Goal: Obtain resource: Obtain resource

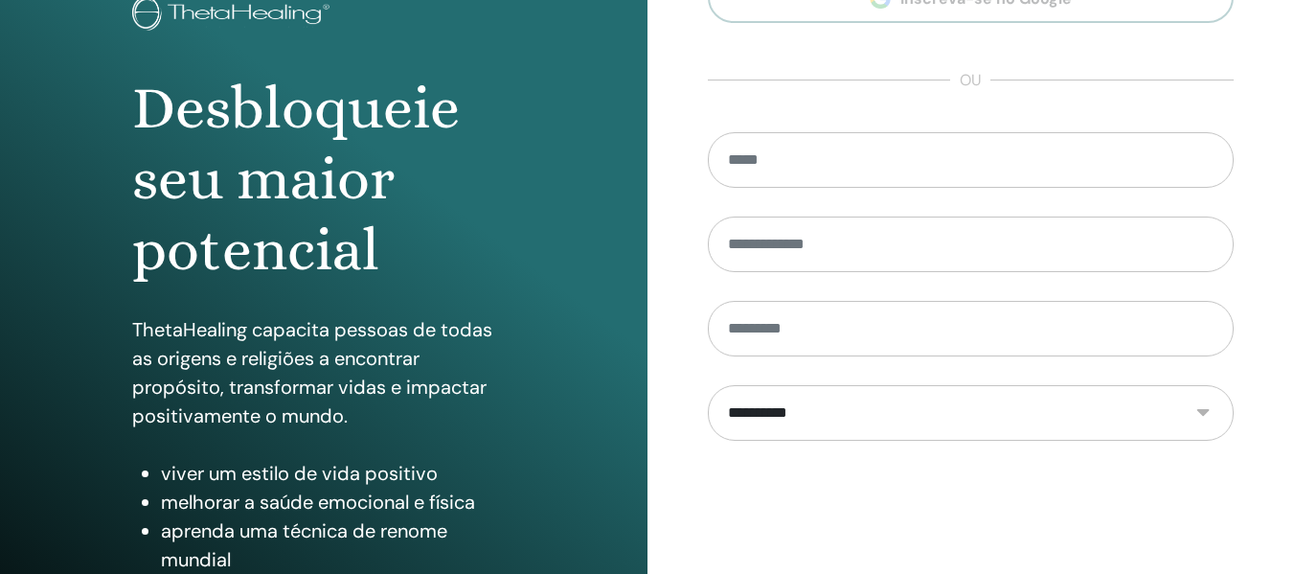
scroll to position [346, 0]
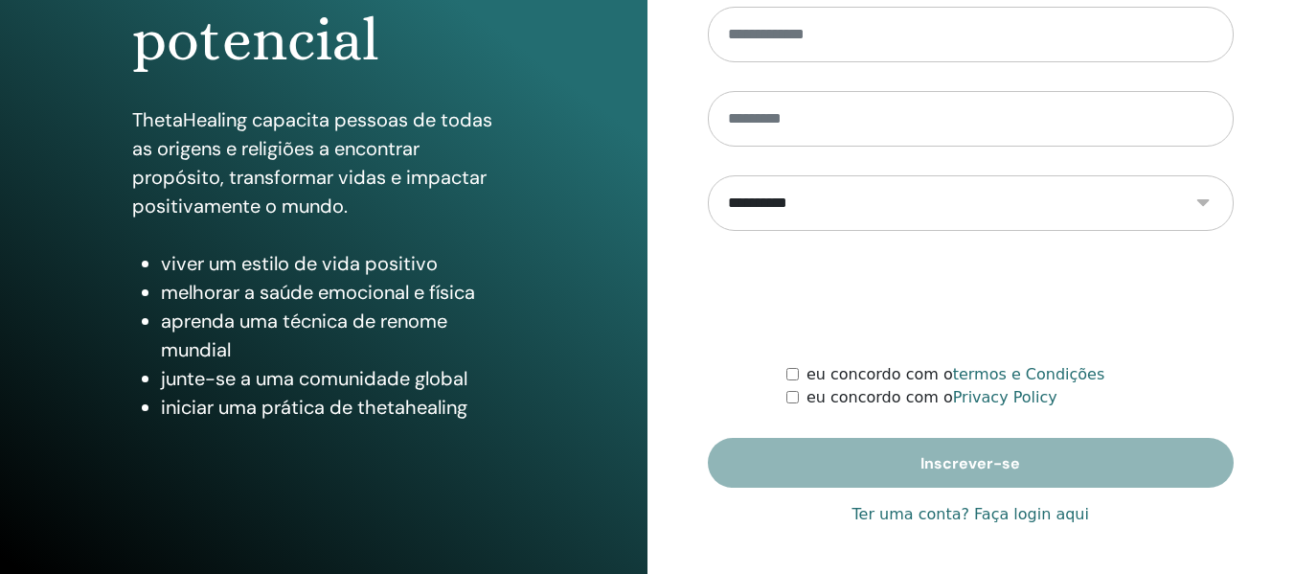
click at [1031, 517] on link "Ter uma conta? Faça login aqui" at bounding box center [970, 514] width 237 height 23
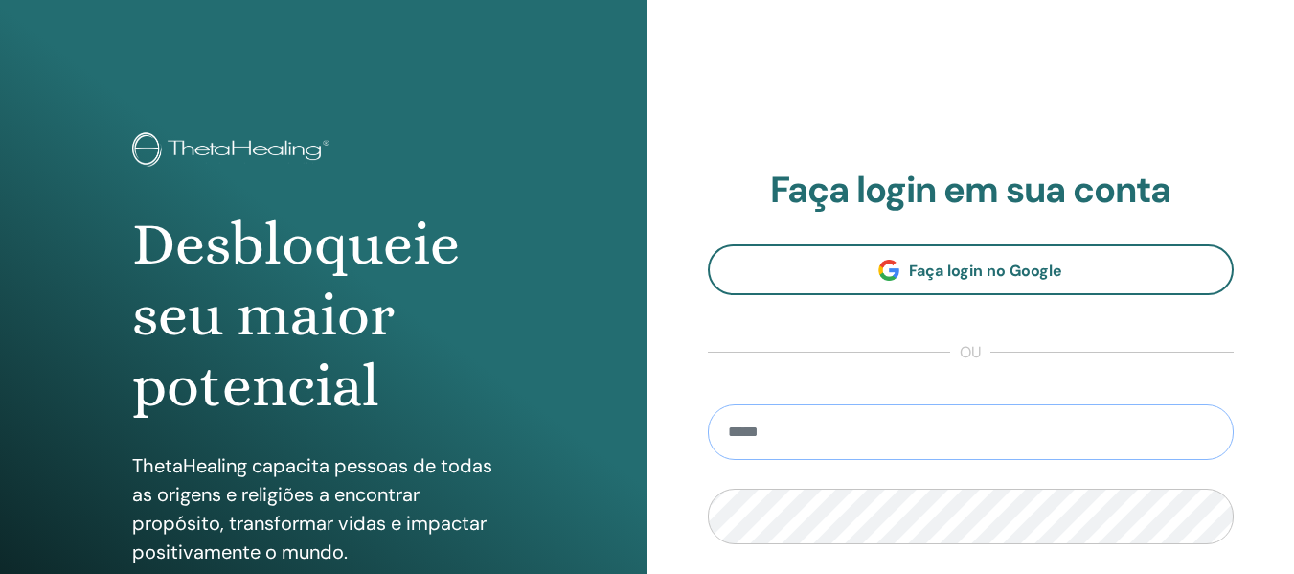
click at [891, 435] on input "email" at bounding box center [971, 432] width 527 height 56
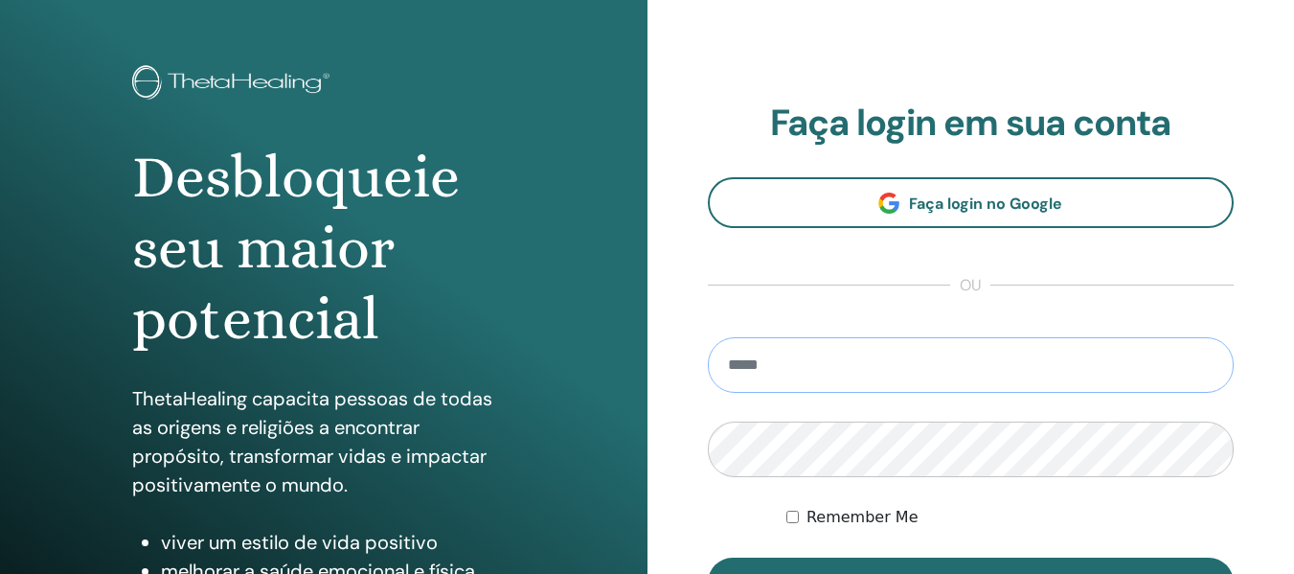
scroll to position [192, 0]
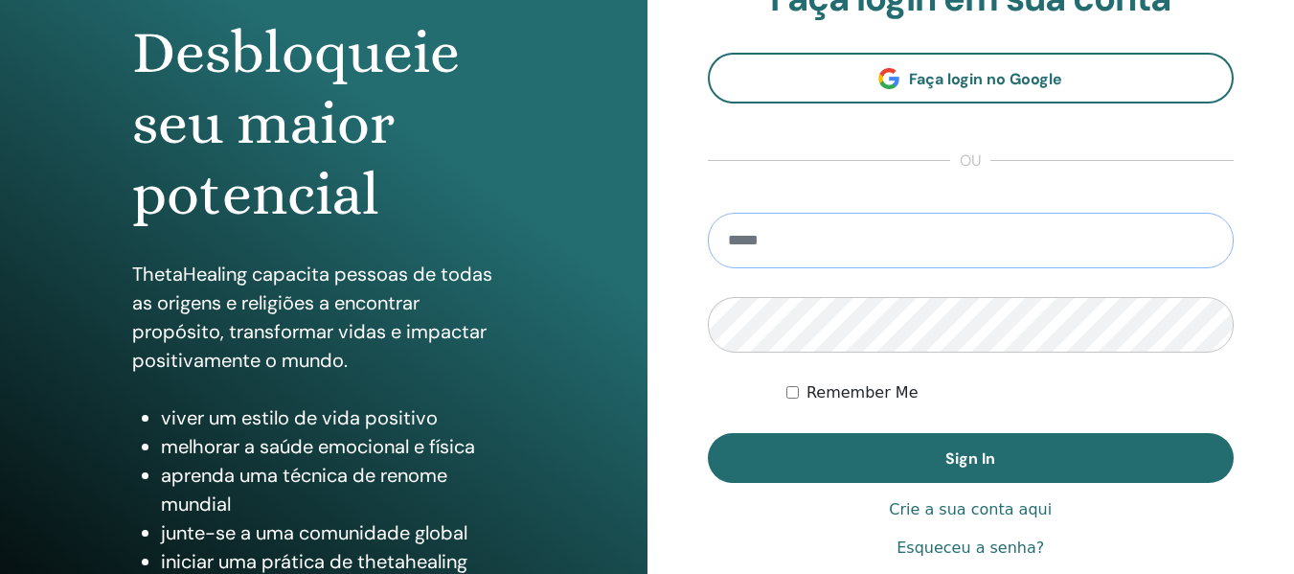
type input "**********"
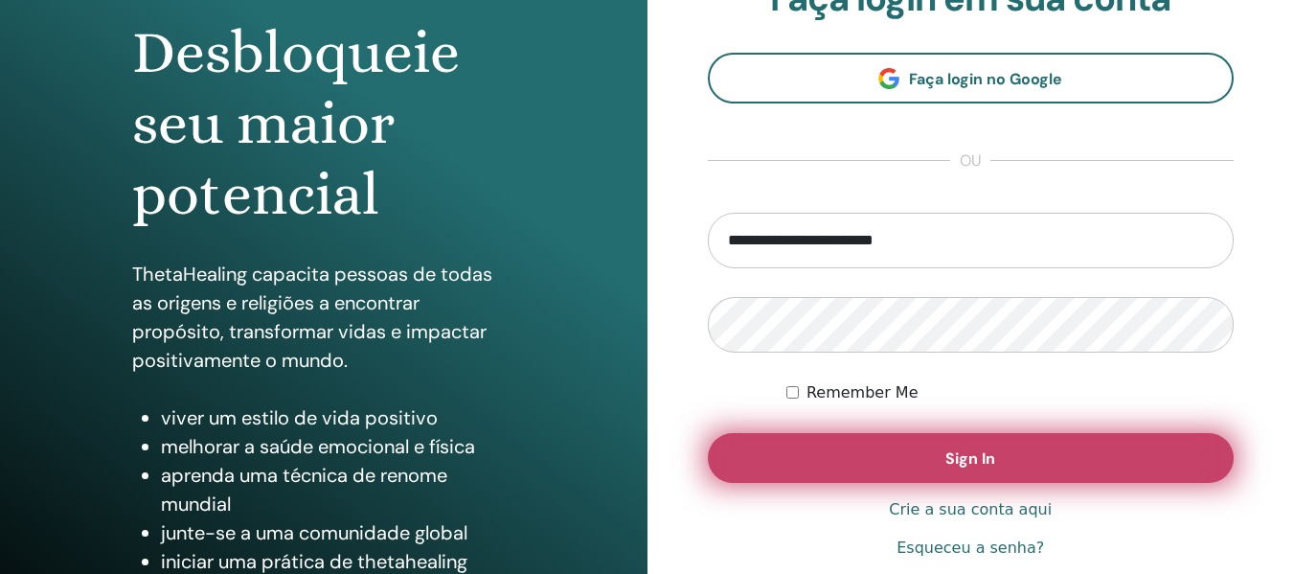
click at [1044, 476] on button "Sign In" at bounding box center [971, 458] width 527 height 50
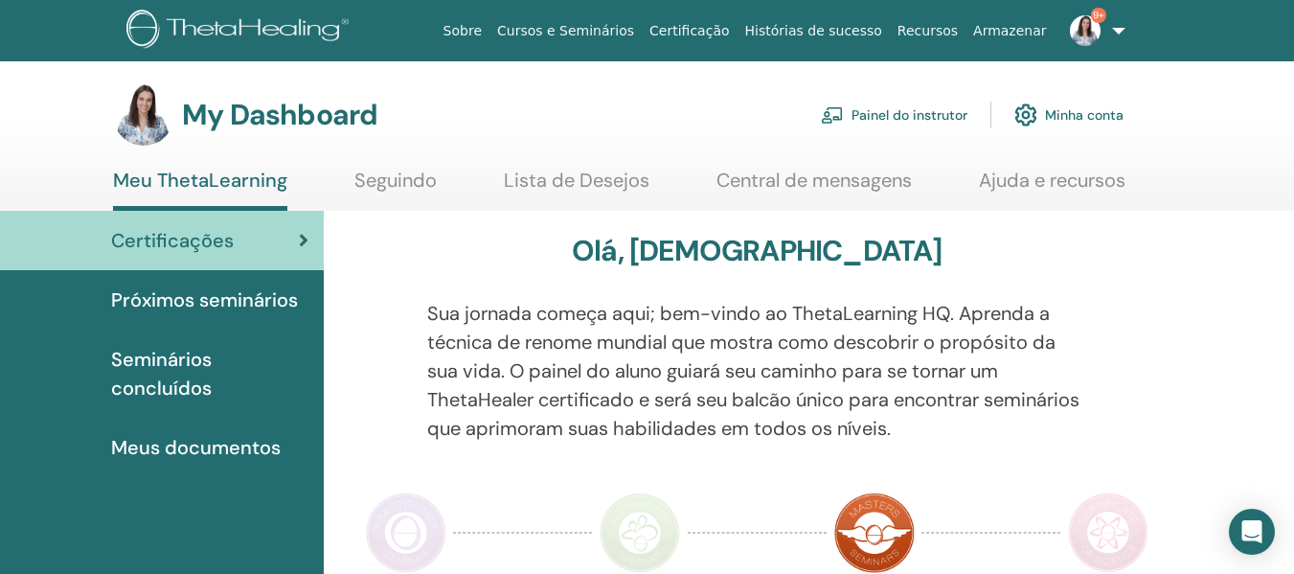
click at [909, 109] on link "Painel do instrutor" at bounding box center [894, 115] width 147 height 42
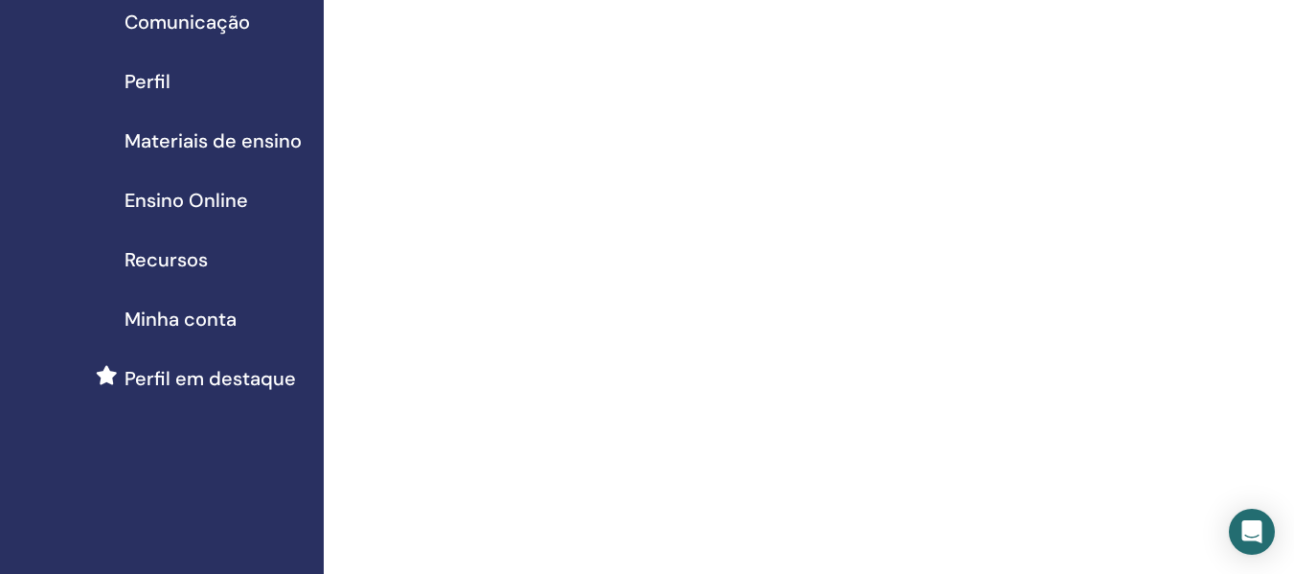
scroll to position [192, 0]
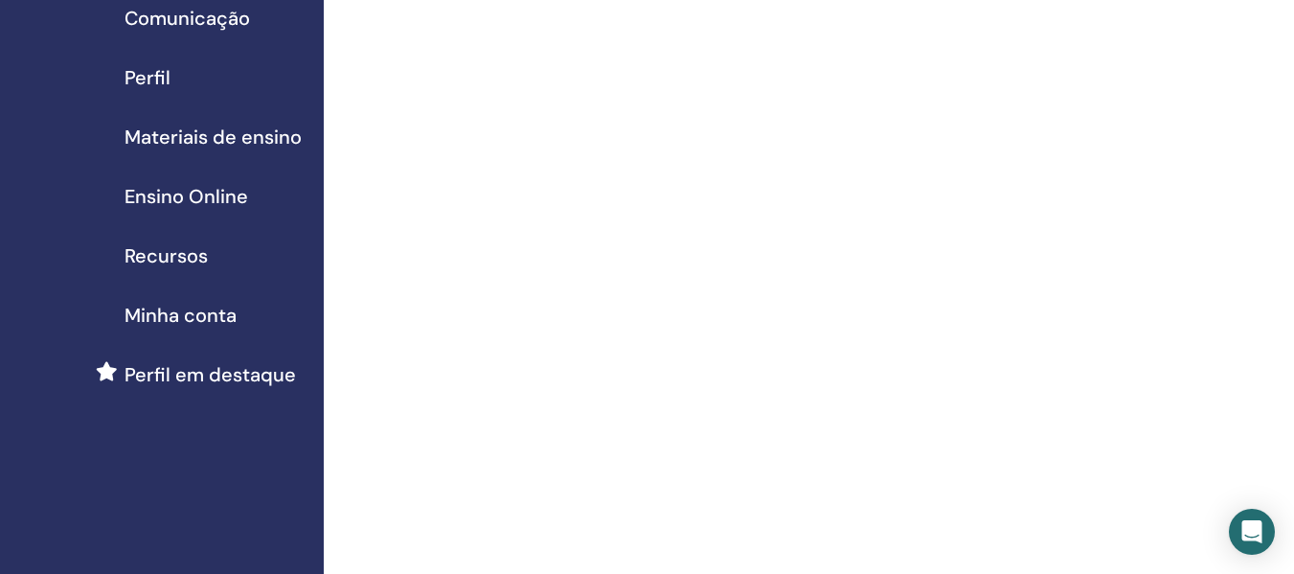
click at [271, 143] on span "Materiais de ensino" at bounding box center [212, 137] width 177 height 29
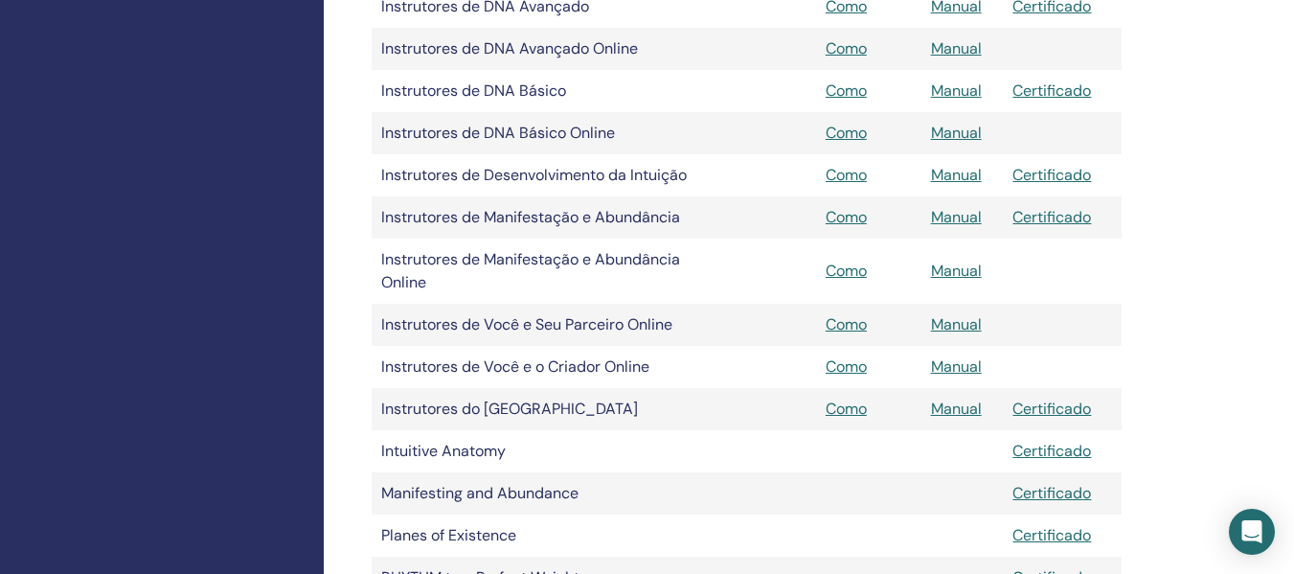
scroll to position [958, 0]
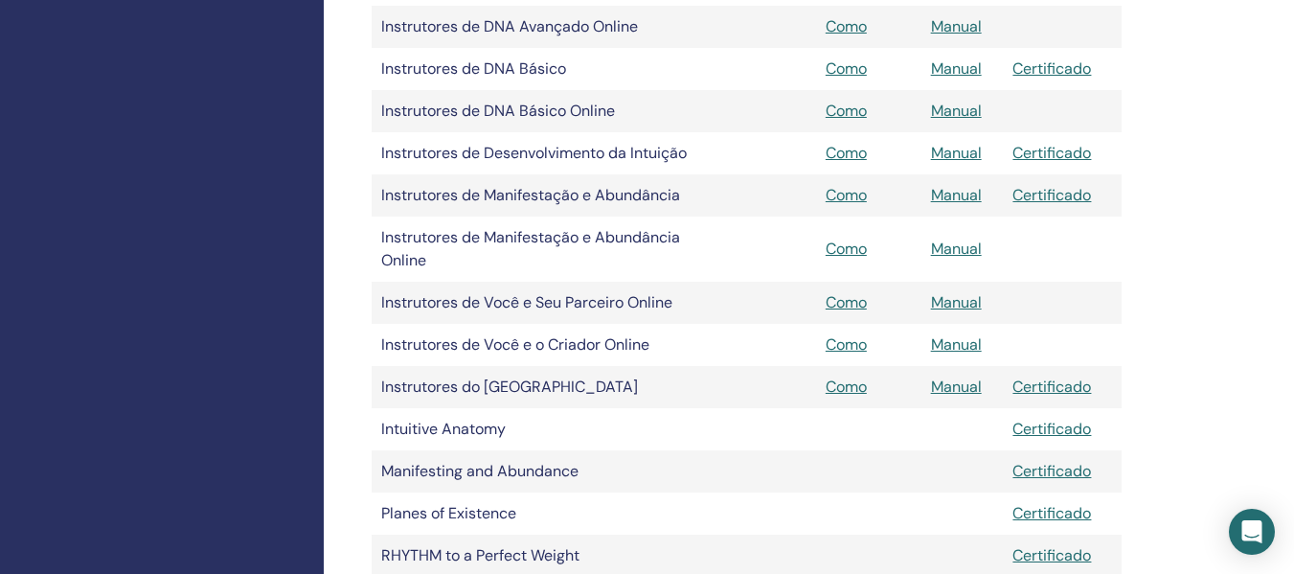
click at [549, 477] on td "Manifesting and Abundance" at bounding box center [544, 471] width 345 height 42
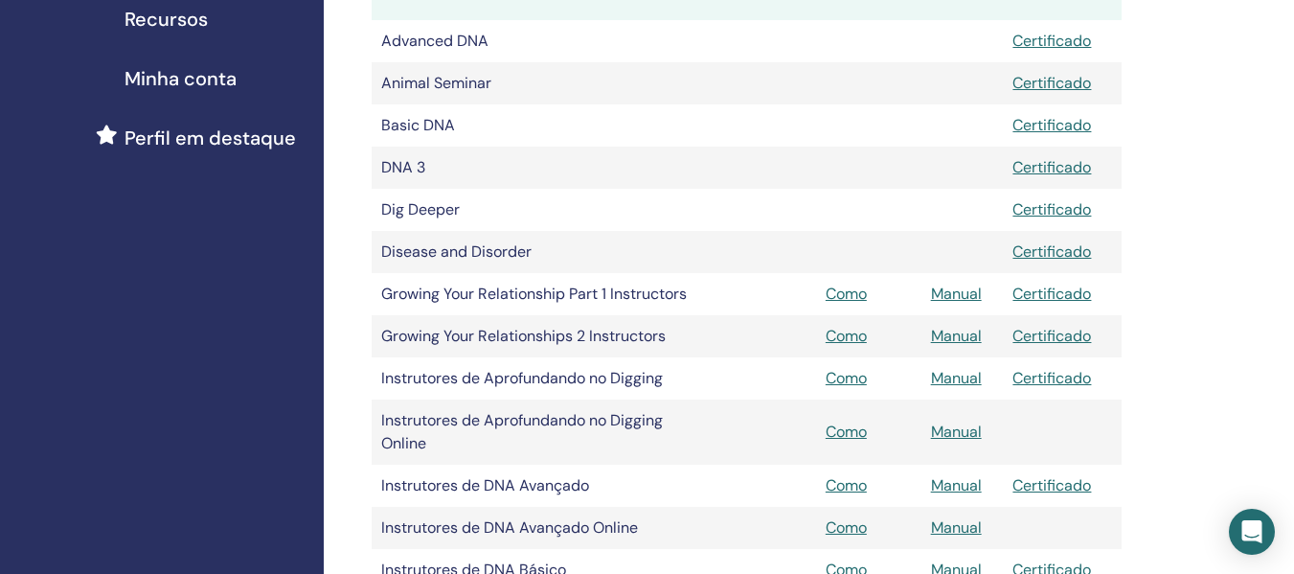
scroll to position [192, 0]
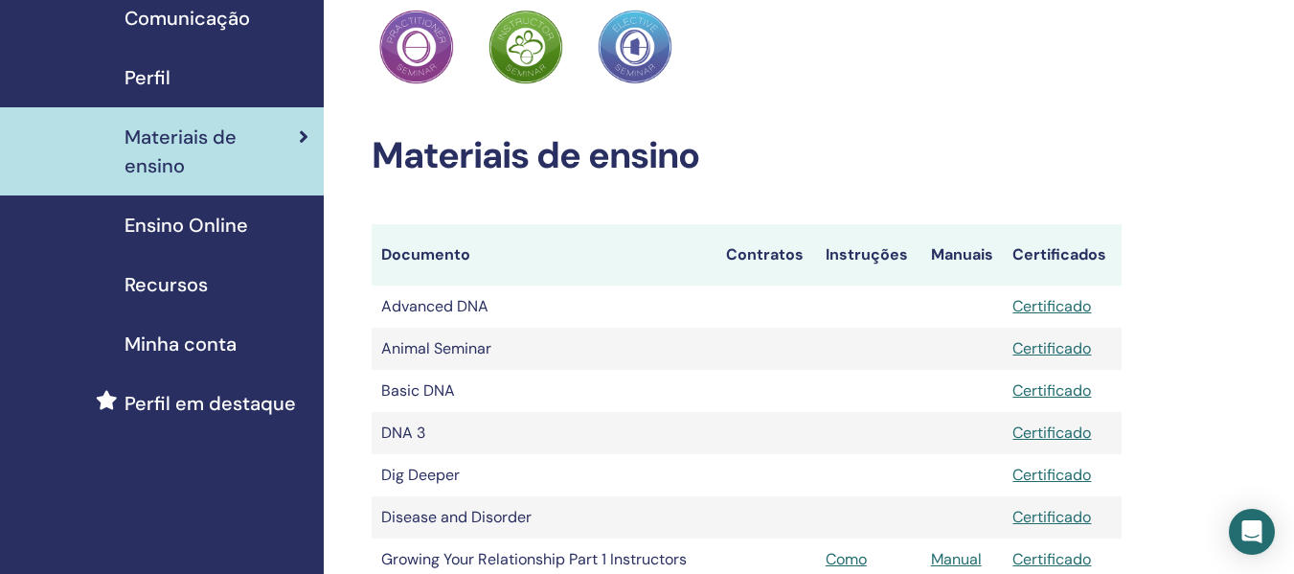
click at [945, 257] on th "Manuais" at bounding box center [962, 254] width 82 height 61
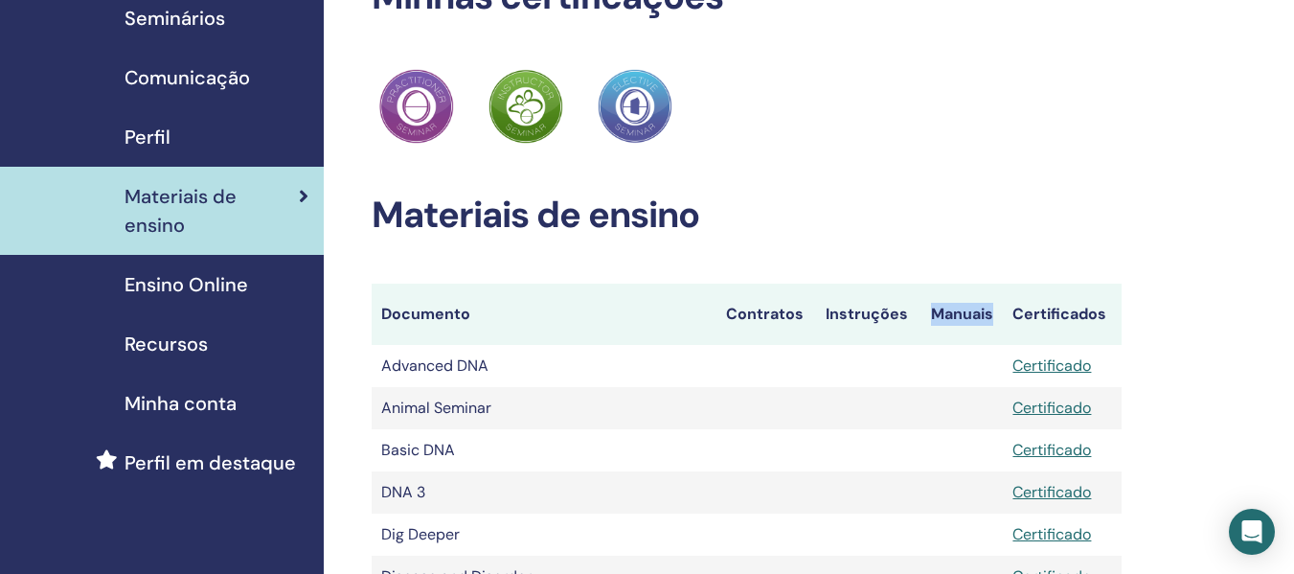
scroll to position [0, 0]
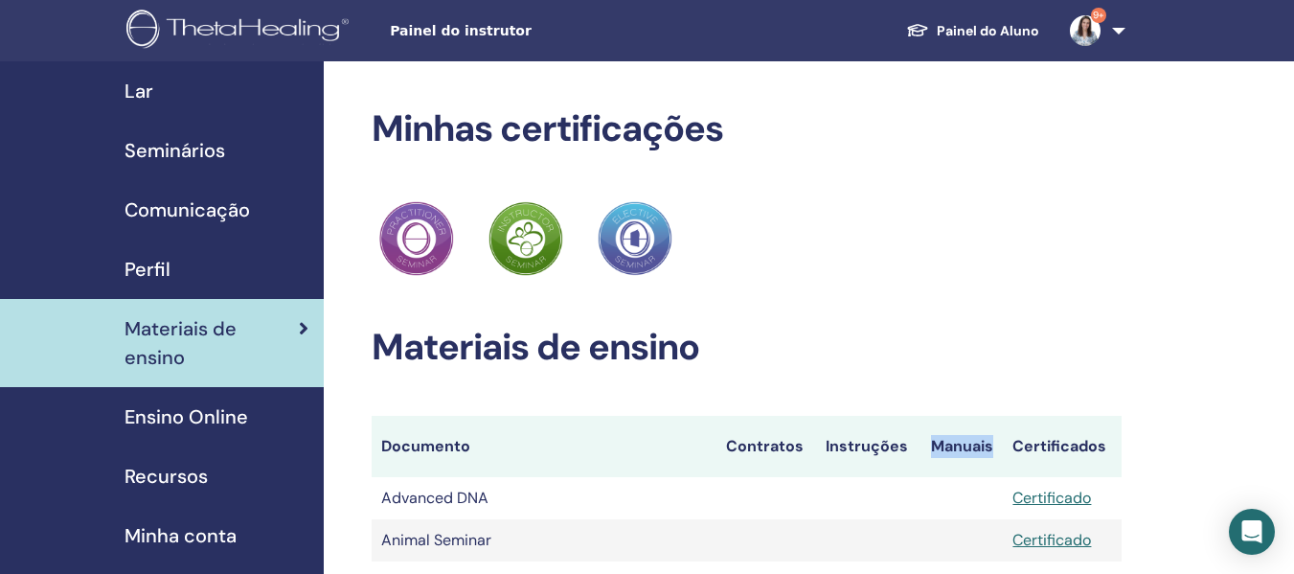
click at [1119, 34] on link "9+" at bounding box center [1093, 30] width 79 height 61
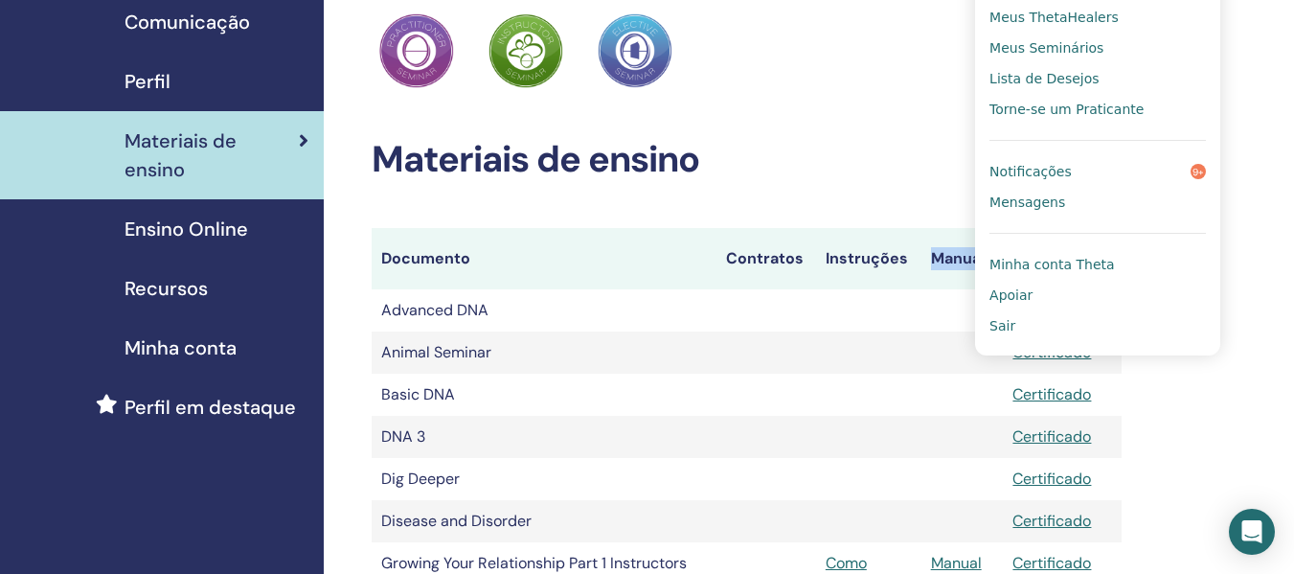
scroll to position [96, 0]
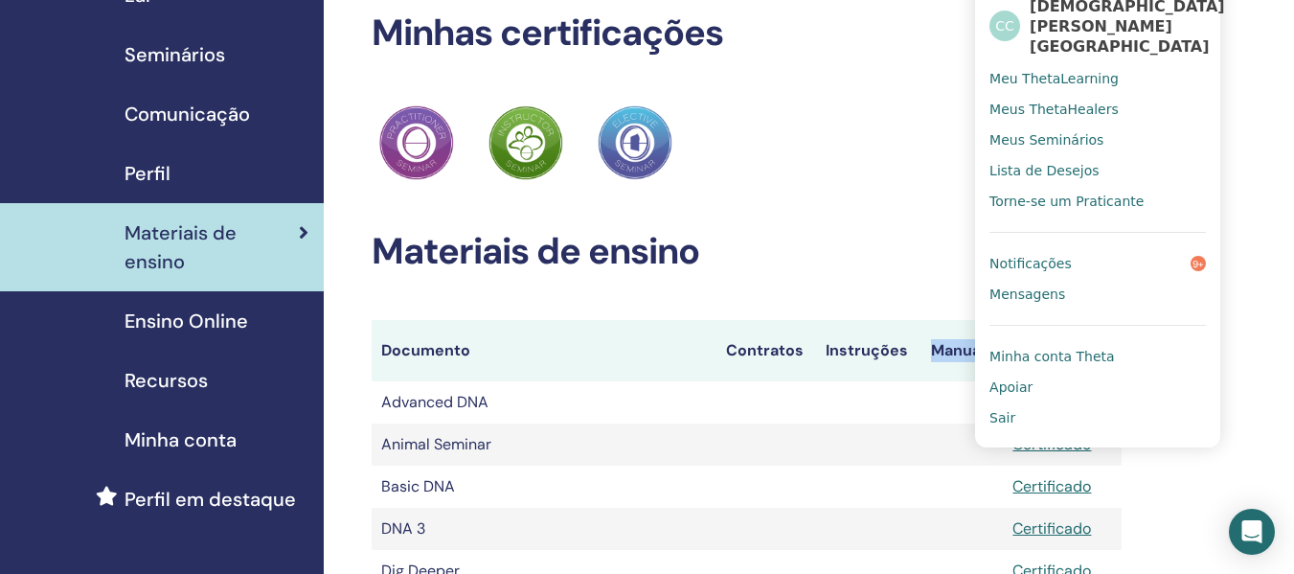
click at [1069, 348] on span "Minha conta Theta" at bounding box center [1051, 356] width 125 height 17
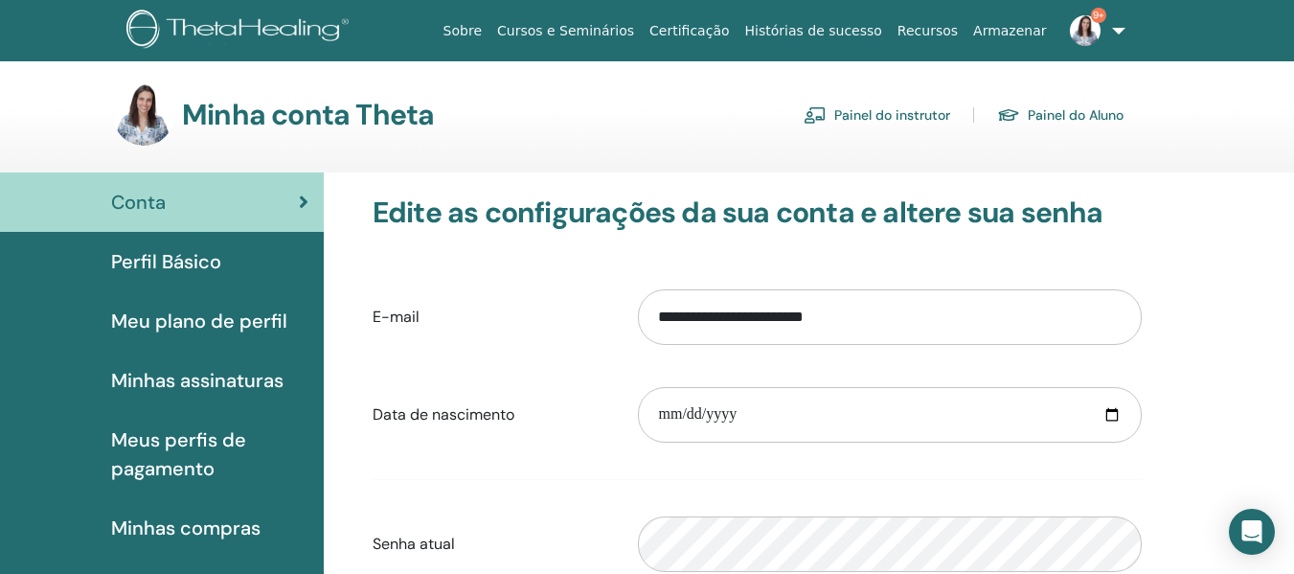
click at [908, 114] on link "Painel do instrutor" at bounding box center [876, 115] width 147 height 31
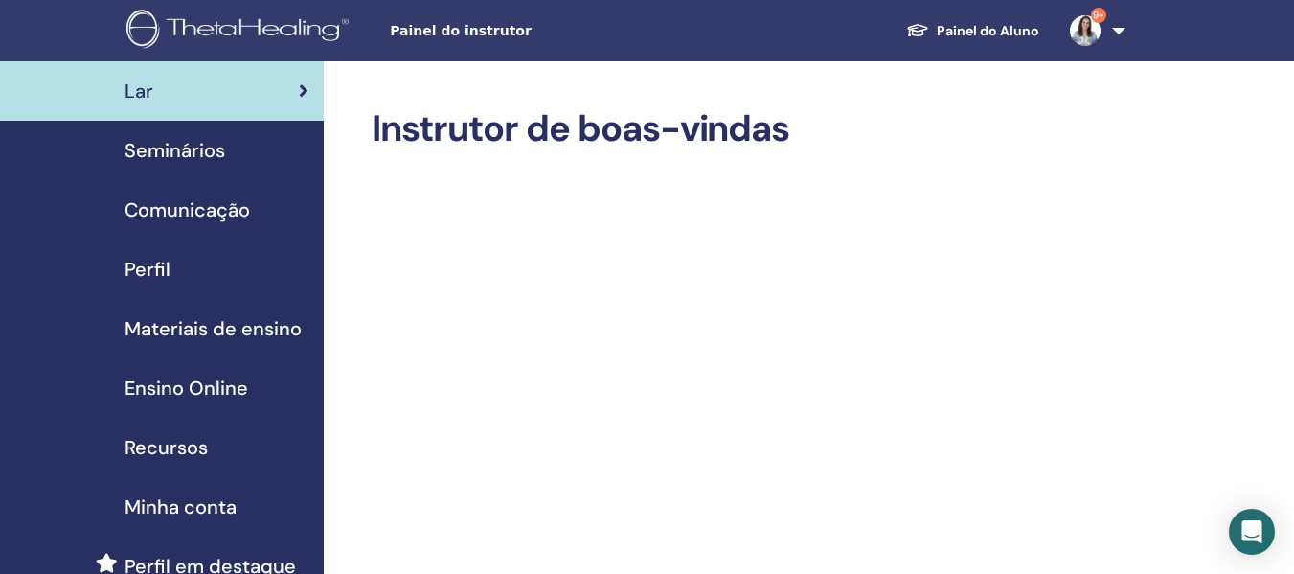
click at [192, 329] on span "Materiais de ensino" at bounding box center [212, 328] width 177 height 29
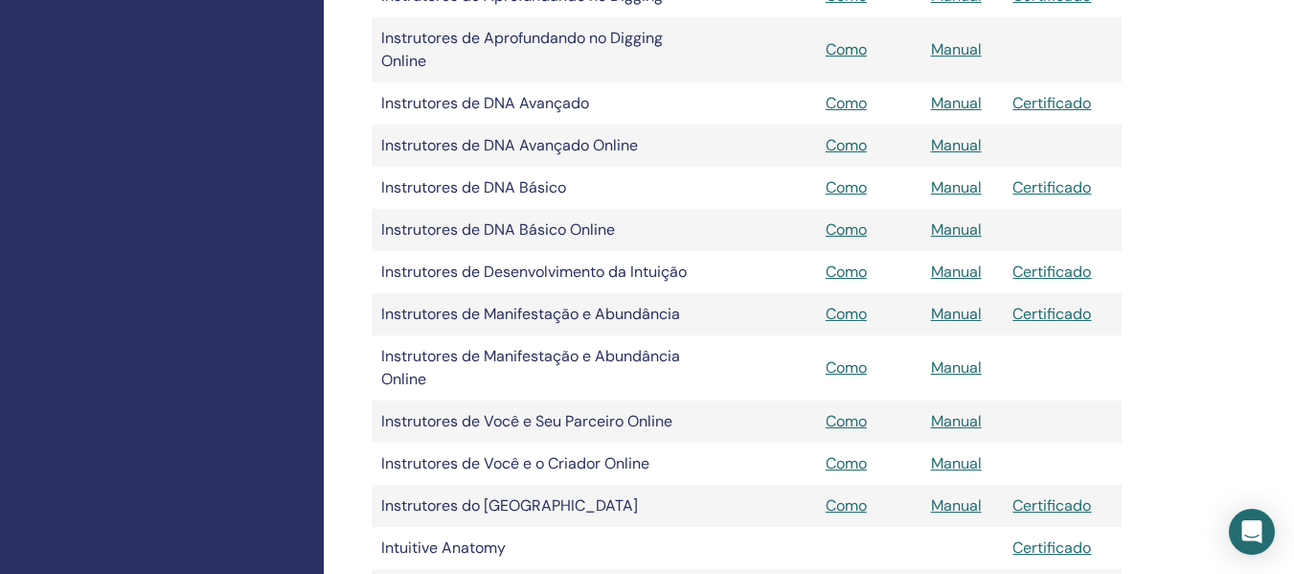
scroll to position [862, 0]
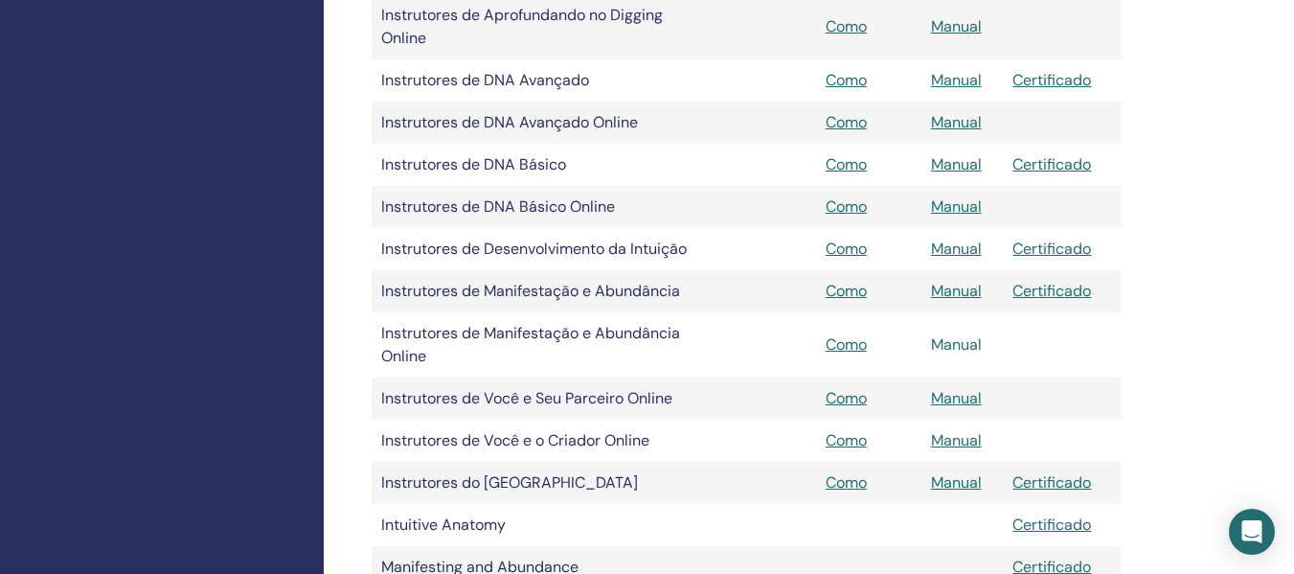
click at [970, 346] on link "Manual" at bounding box center [956, 344] width 51 height 20
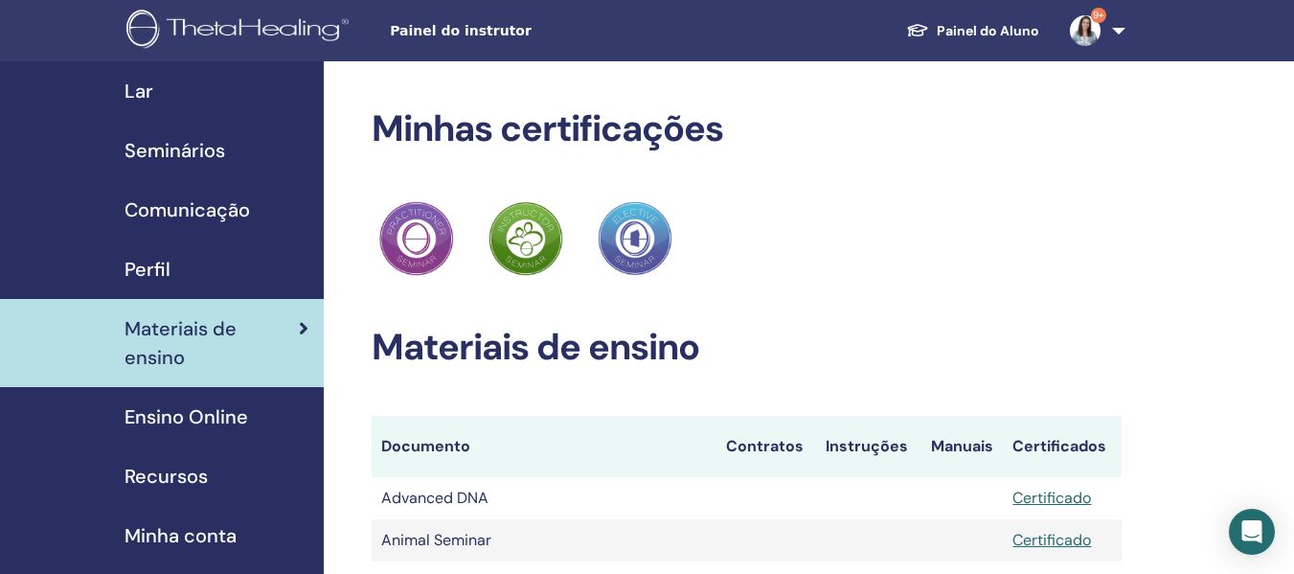
scroll to position [862, 0]
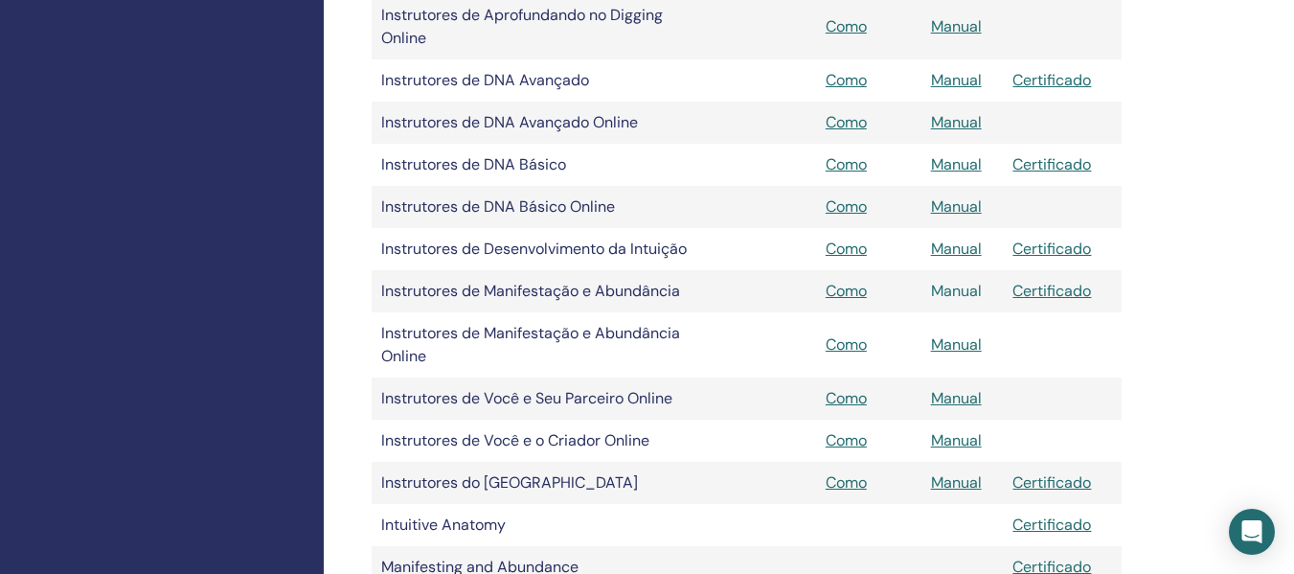
click at [954, 291] on link "Manual" at bounding box center [956, 291] width 51 height 20
